Goal: Task Accomplishment & Management: Manage account settings

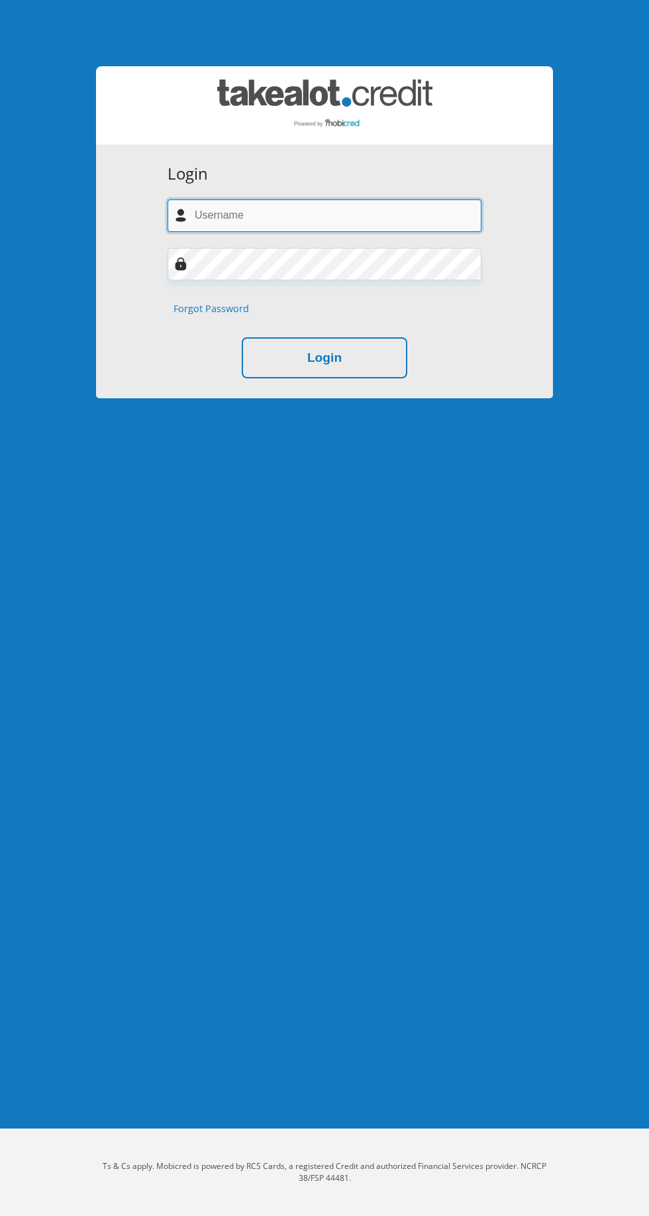
click at [315, 215] on input "text" at bounding box center [325, 215] width 314 height 32
type input "jj.lourens26@gmail.com"
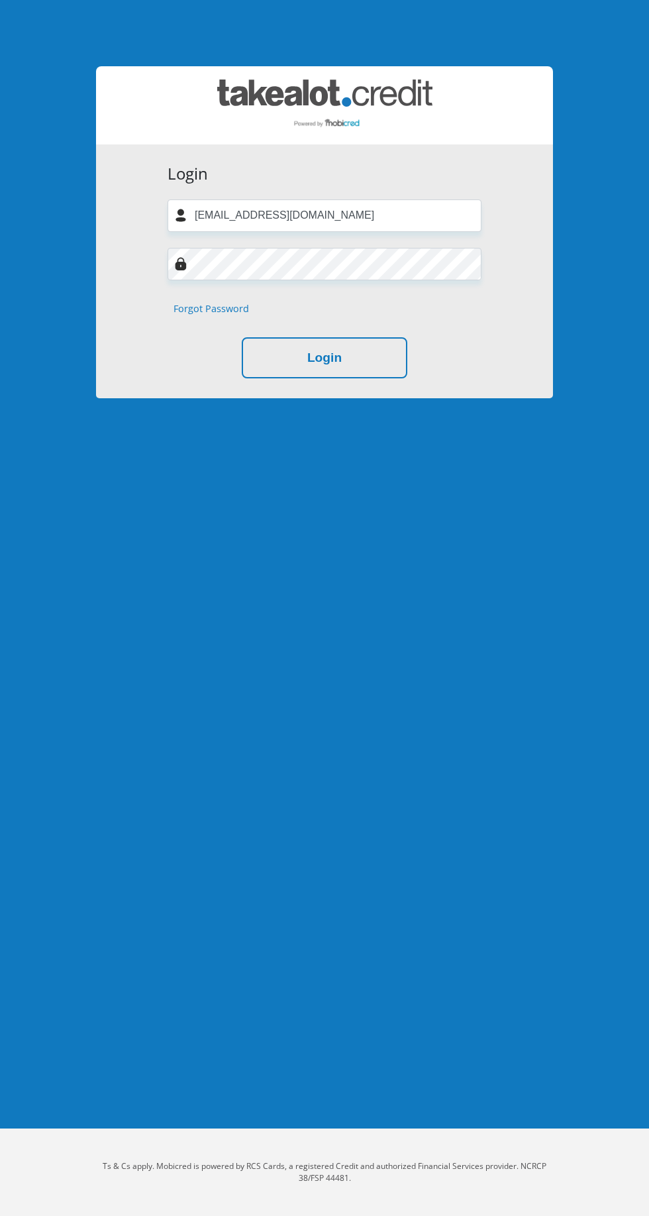
click at [242, 337] on button "Login" at bounding box center [325, 358] width 166 height 42
